Goal: Task Accomplishment & Management: Manage account settings

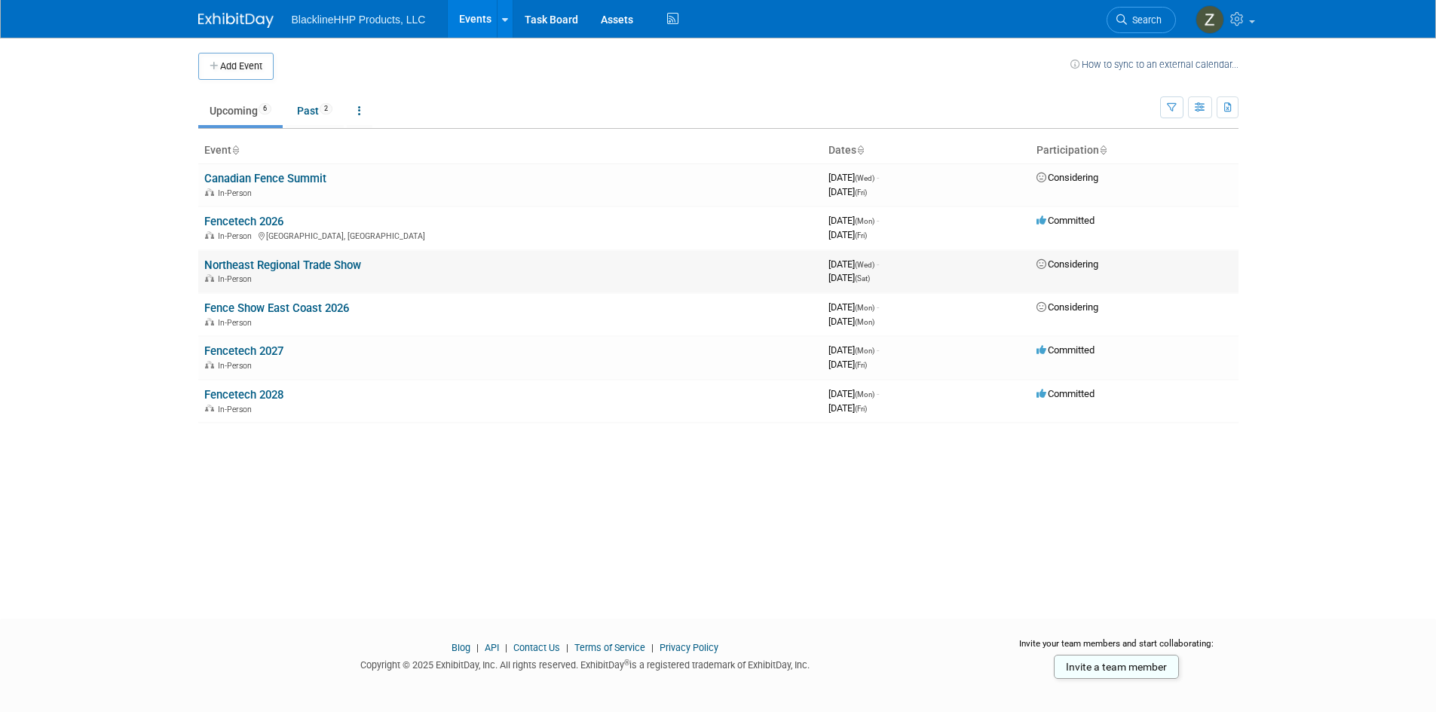
click at [317, 264] on link "Northeast Regional Trade Show" at bounding box center [282, 266] width 157 height 14
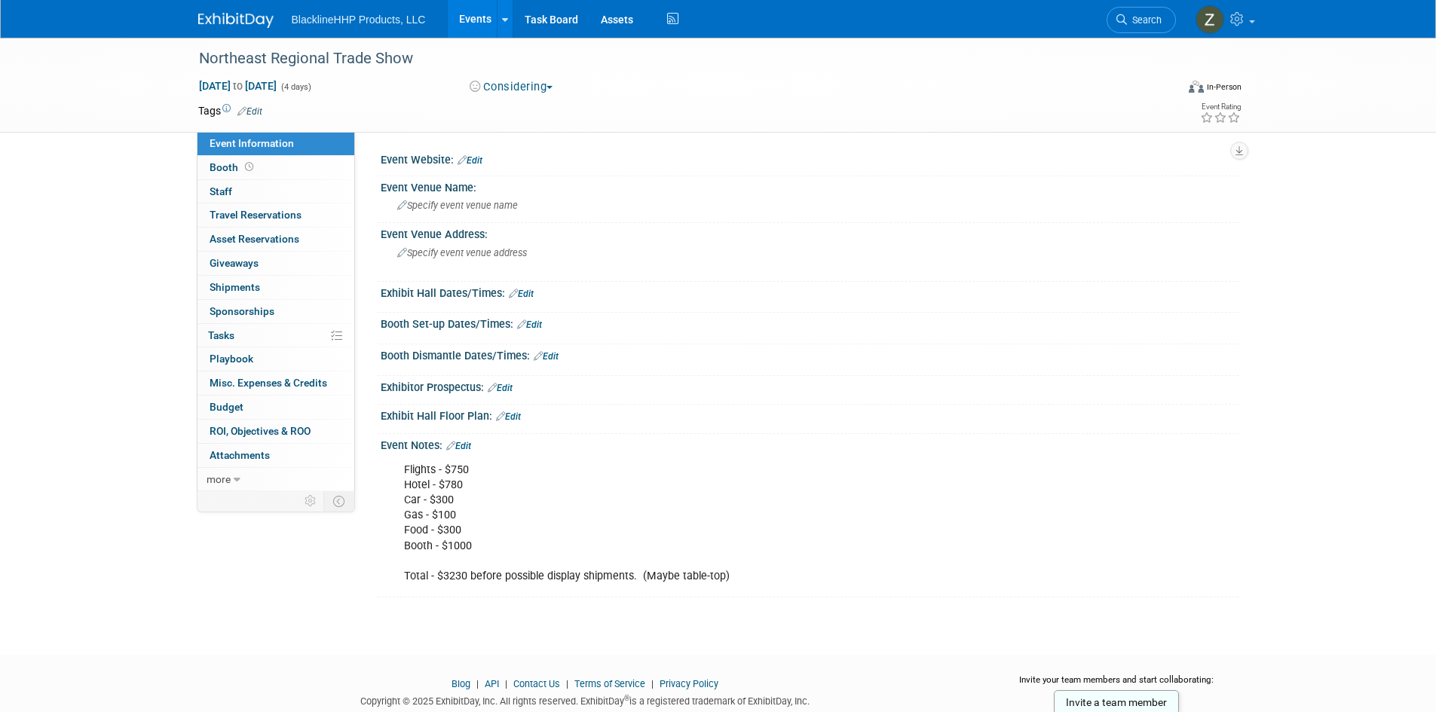
click at [456, 548] on div "Flights - $750 Hotel - $780 Car - $300 Gas - $100 Food - $300 Booth - $1000 Tot…" at bounding box center [732, 523] width 679 height 136
click at [452, 443] on icon at bounding box center [450, 446] width 9 height 10
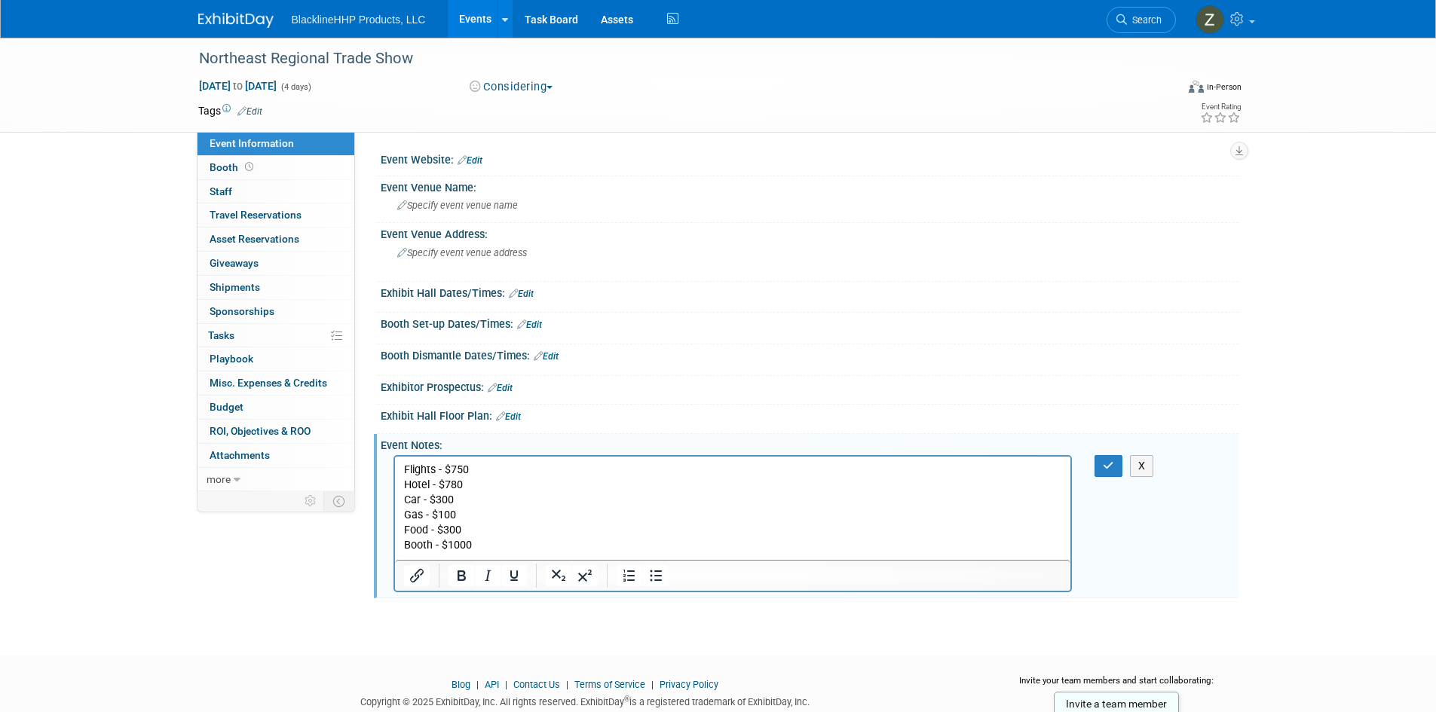
click at [457, 543] on p "Flights - $750 Hotel - $780 Car - $300 Gas - $100 Food - $300 Booth - $1000 Tot…" at bounding box center [732, 523] width 659 height 121
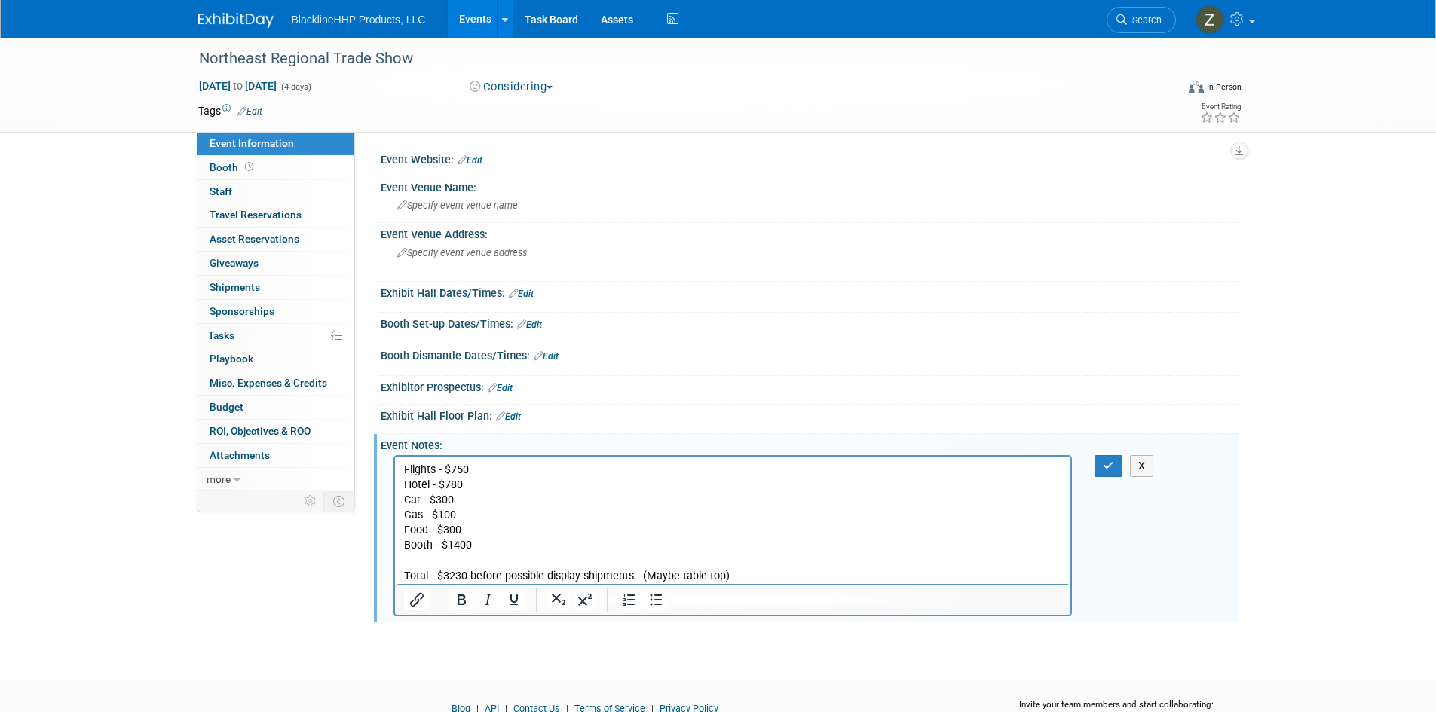
click at [453, 576] on p "Flights - $750 Hotel - $780 Car - $300 Gas - $100 Food - $300 Booth - $1400 Tot…" at bounding box center [732, 523] width 659 height 121
click at [569, 359] on div "Booth Dismantle Dates/Times: Edit" at bounding box center [810, 354] width 858 height 20
click at [1094, 466] on div "X" at bounding box center [1117, 466] width 69 height 22
click at [1115, 464] on button "button" at bounding box center [1108, 466] width 28 height 22
